Goal: Transaction & Acquisition: Subscribe to service/newsletter

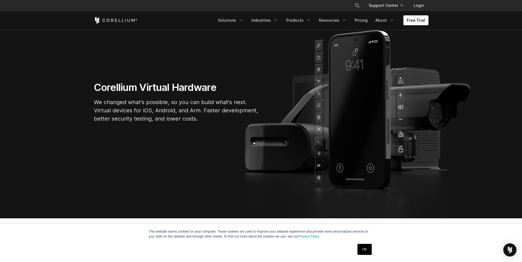
click at [419, 21] on link "Free Trial" at bounding box center [415, 20] width 25 height 10
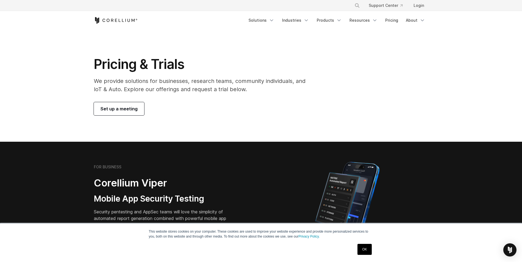
click at [119, 111] on span "Set up a meeting" at bounding box center [118, 109] width 37 height 7
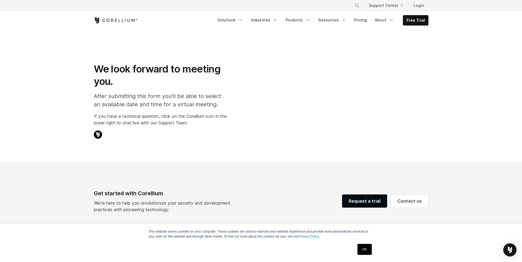
select select "**"
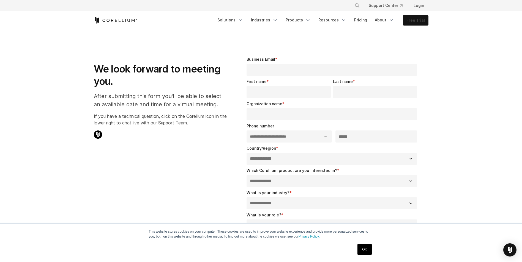
click at [418, 24] on link "Free Trial" at bounding box center [415, 20] width 25 height 10
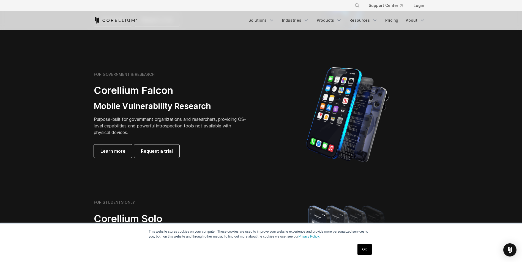
scroll to position [220, 0]
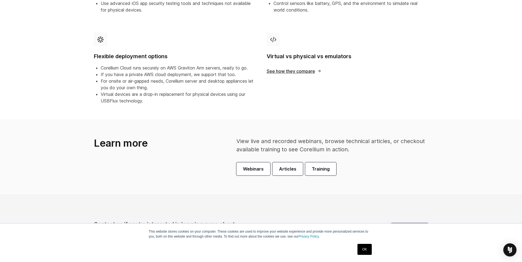
scroll to position [302, 0]
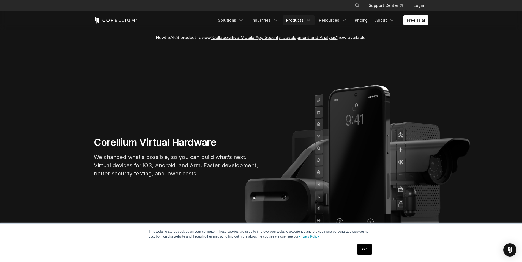
click at [299, 20] on link "Products" at bounding box center [299, 20] width 32 height 10
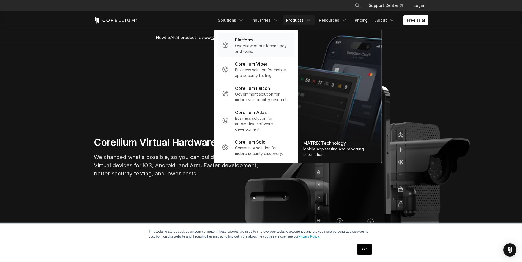
click at [259, 49] on p "Overview of our technology and tools." at bounding box center [262, 48] width 55 height 11
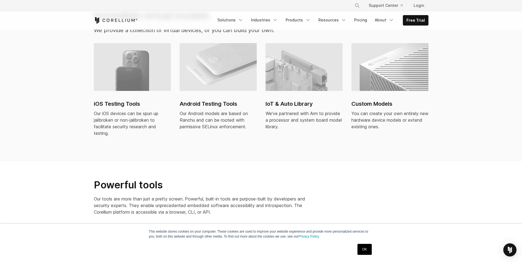
scroll to position [302, 0]
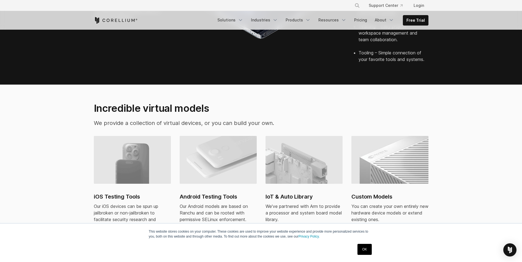
click at [130, 179] on link "iOS Testing Tools Our iOS devices can be spun up jailbroken or non-jailbroken t…" at bounding box center [132, 186] width 77 height 100
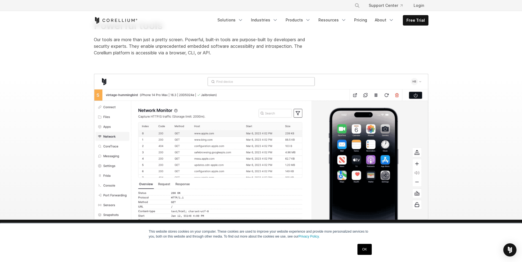
scroll to position [549, 0]
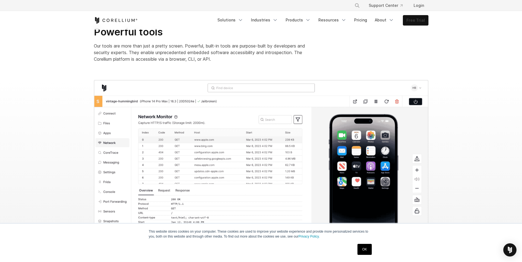
click at [415, 20] on link "Free Trial" at bounding box center [415, 20] width 25 height 10
